Goal: Information Seeking & Learning: Learn about a topic

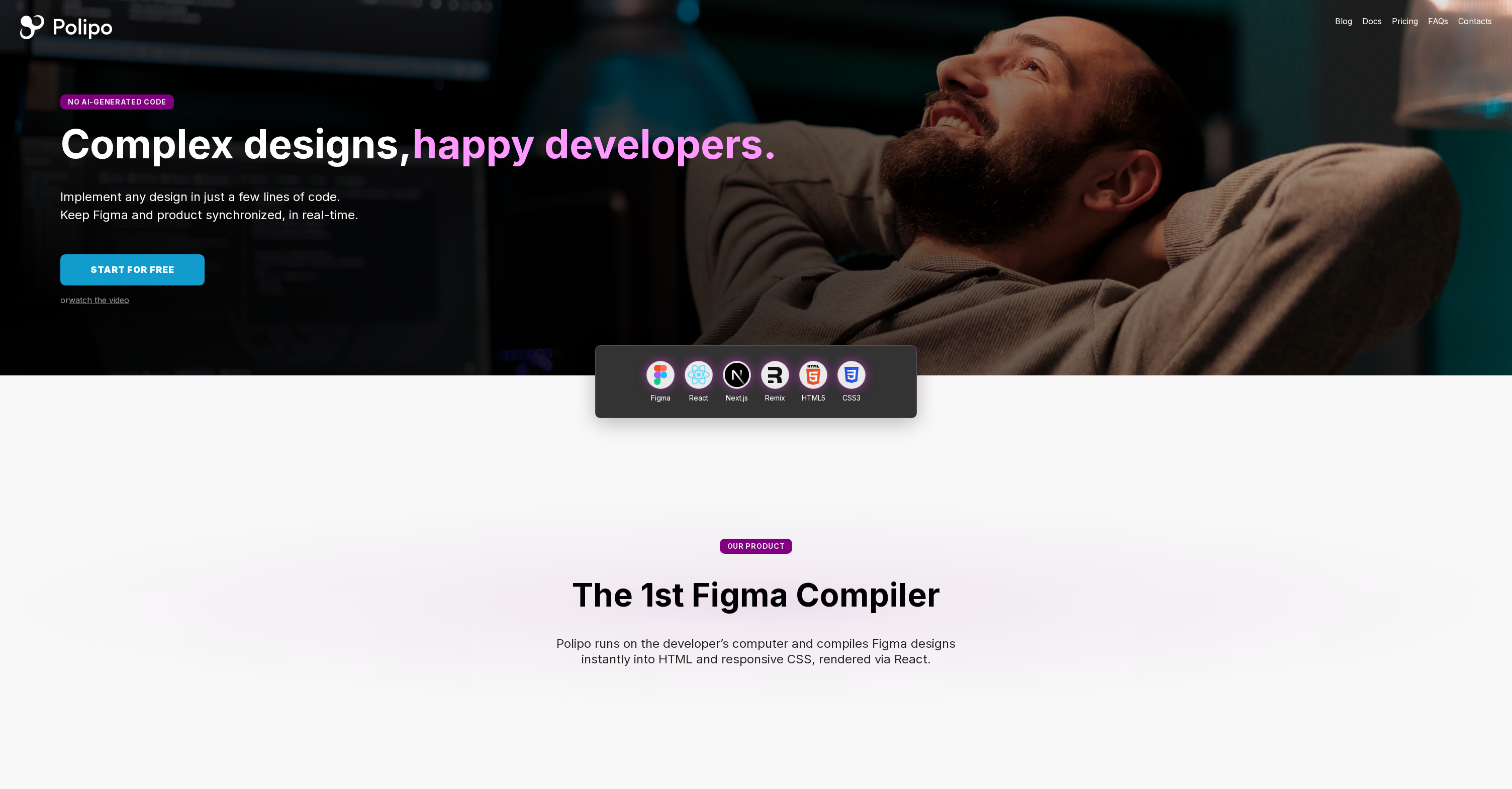
click at [1397, 28] on div "Blog Docs Pricing FAQs Contacts" at bounding box center [1412, 21] width 197 height 42
click at [1398, 23] on span "Pricing" at bounding box center [1405, 22] width 26 height 10
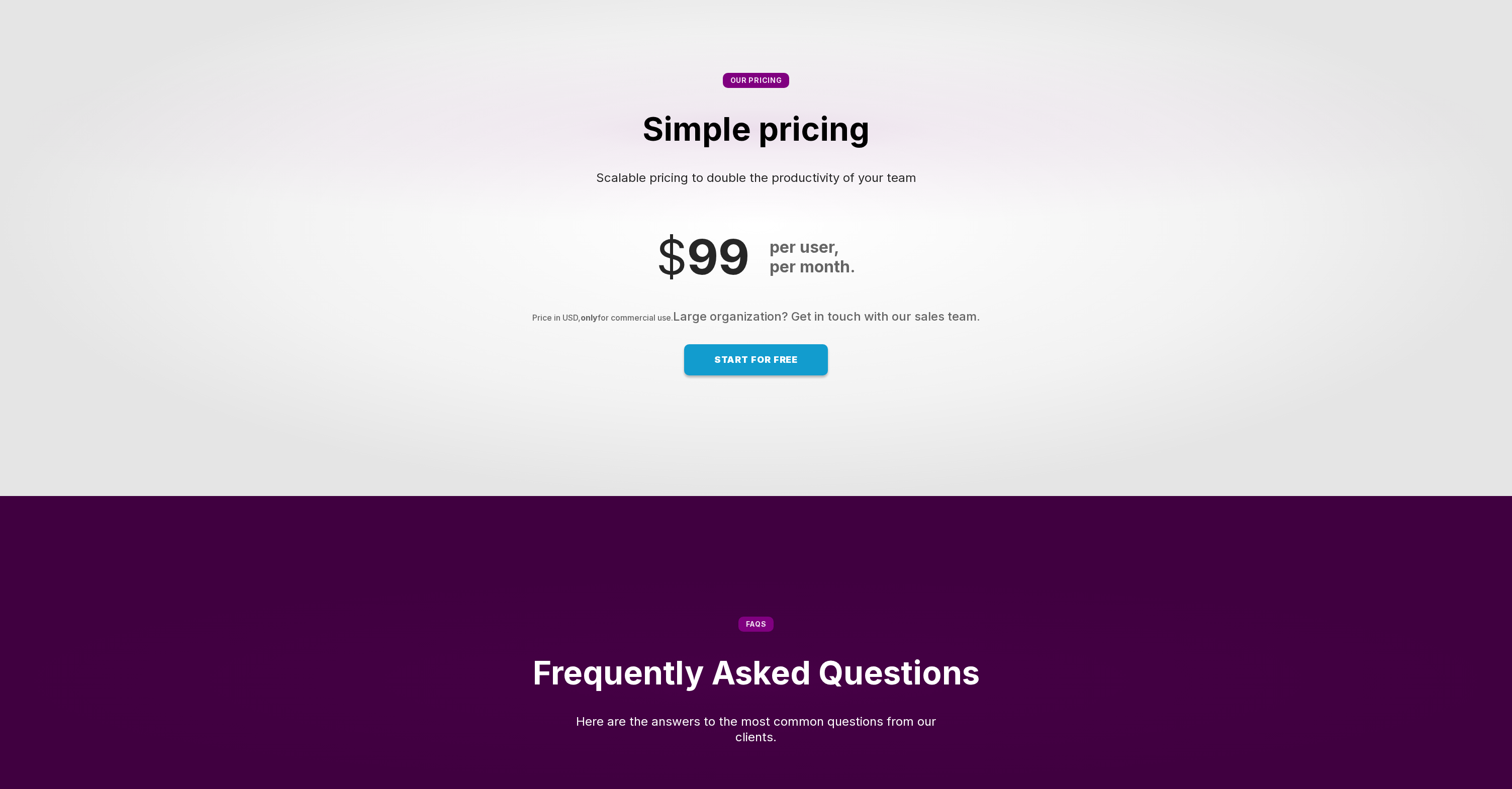
scroll to position [6344, 0]
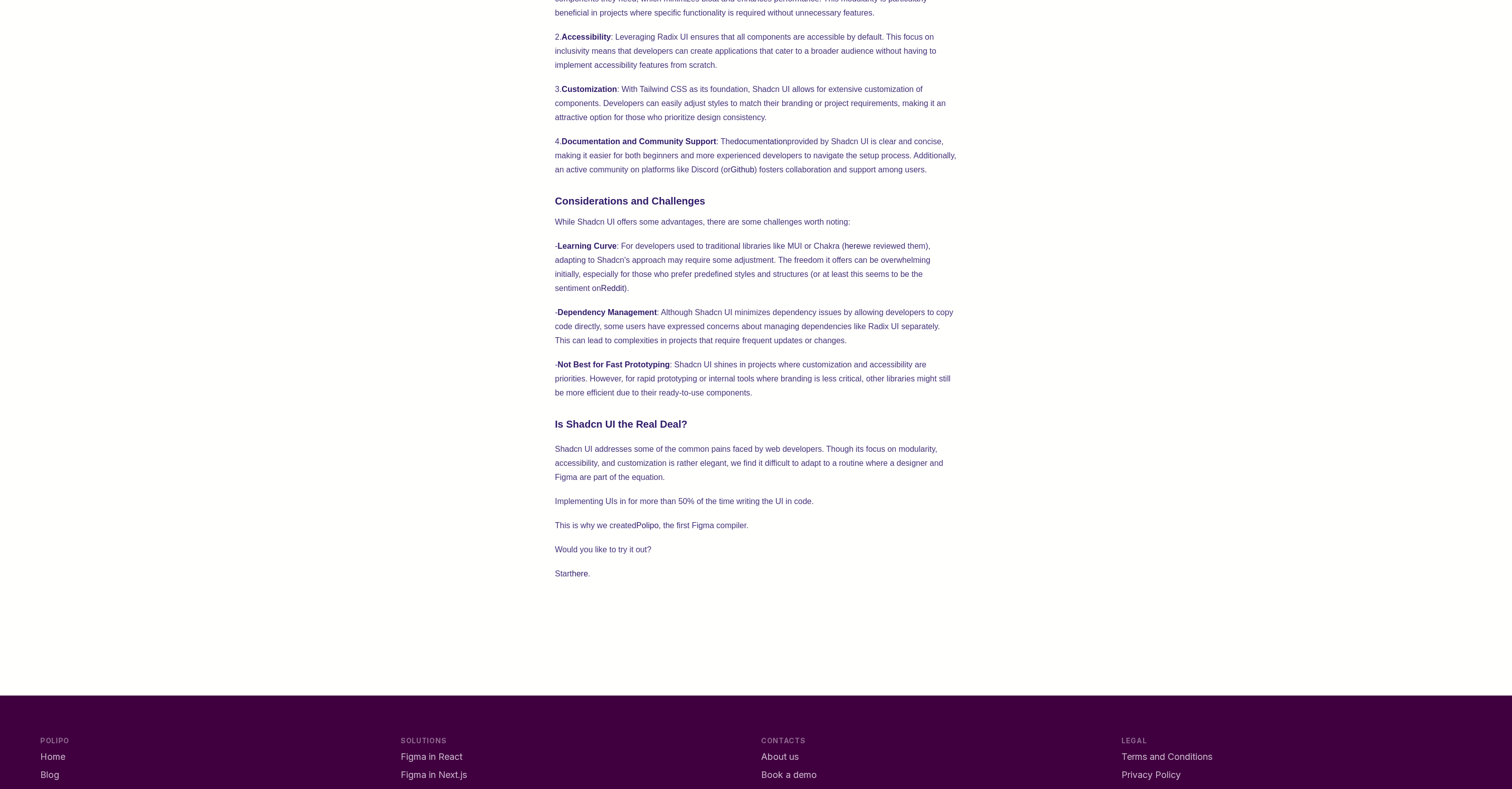
scroll to position [841, 0]
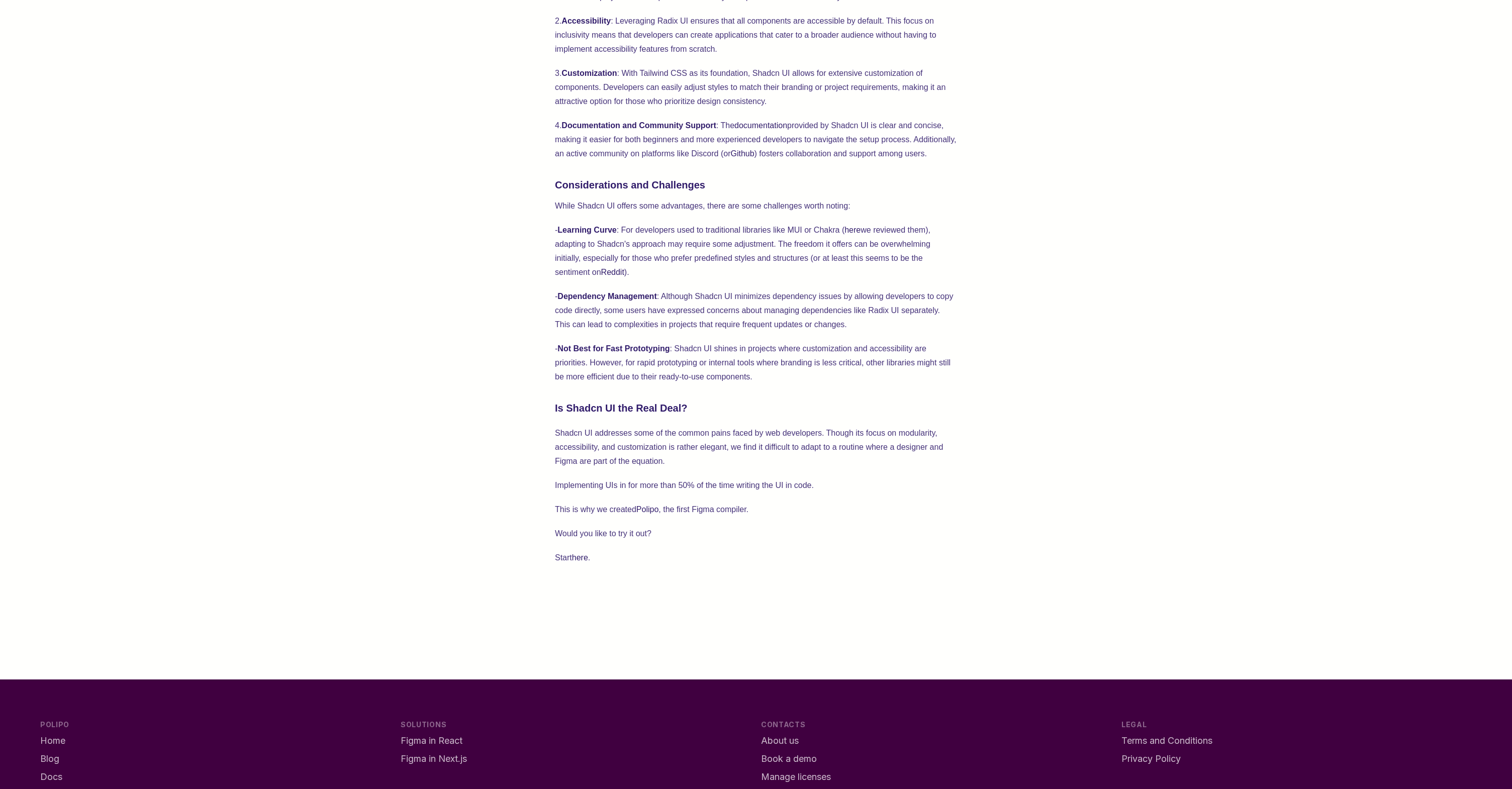
click at [830, 232] on p "- Learning Curve : For developers used to traditional libraries like MUI or Cha…" at bounding box center [756, 251] width 402 height 56
click at [798, 231] on p "- Learning Curve : For developers used to traditional libraries like MUI or Cha…" at bounding box center [756, 251] width 402 height 56
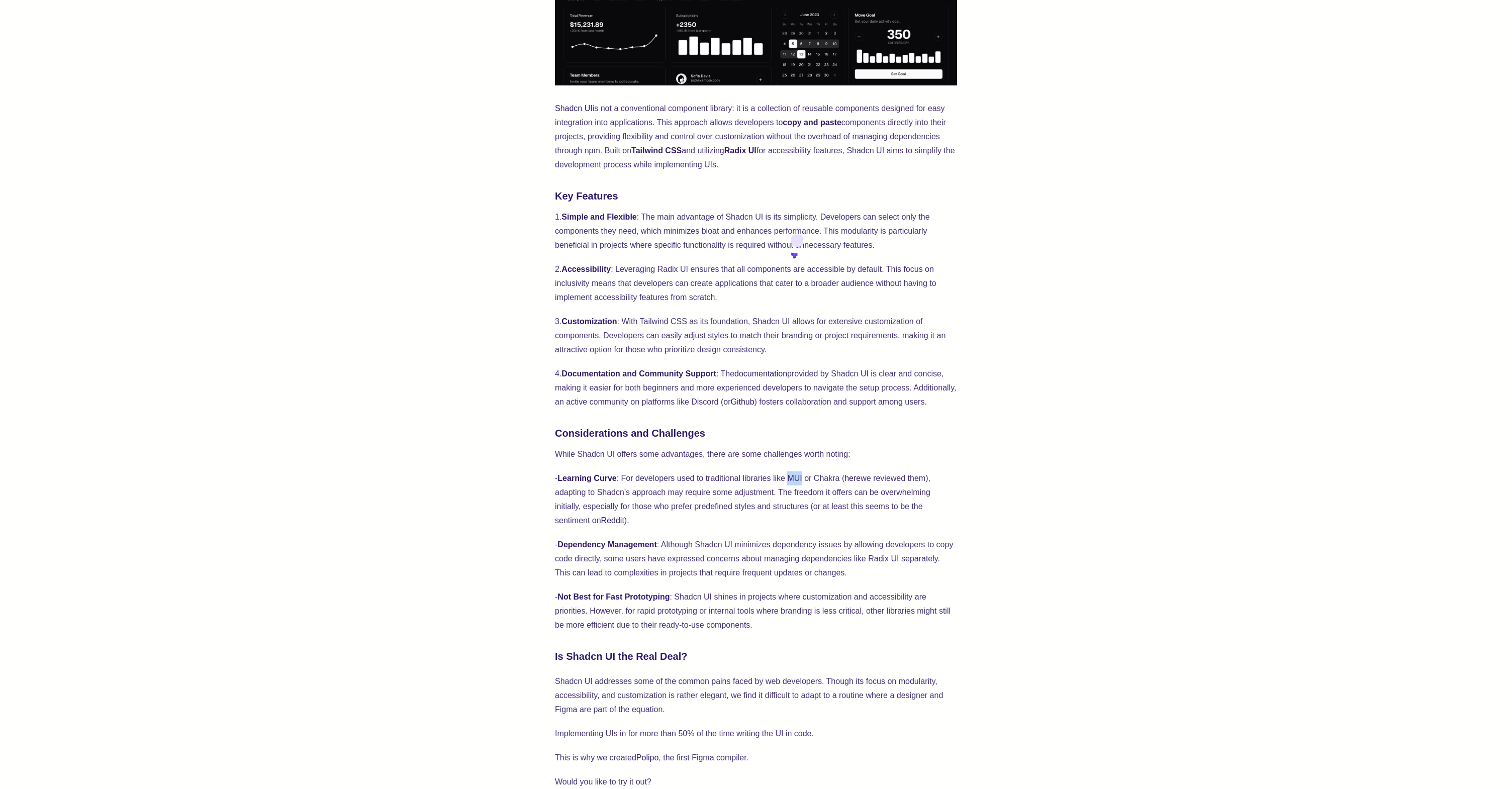
scroll to position [595, 0]
